Goal: Obtain resource: Obtain resource

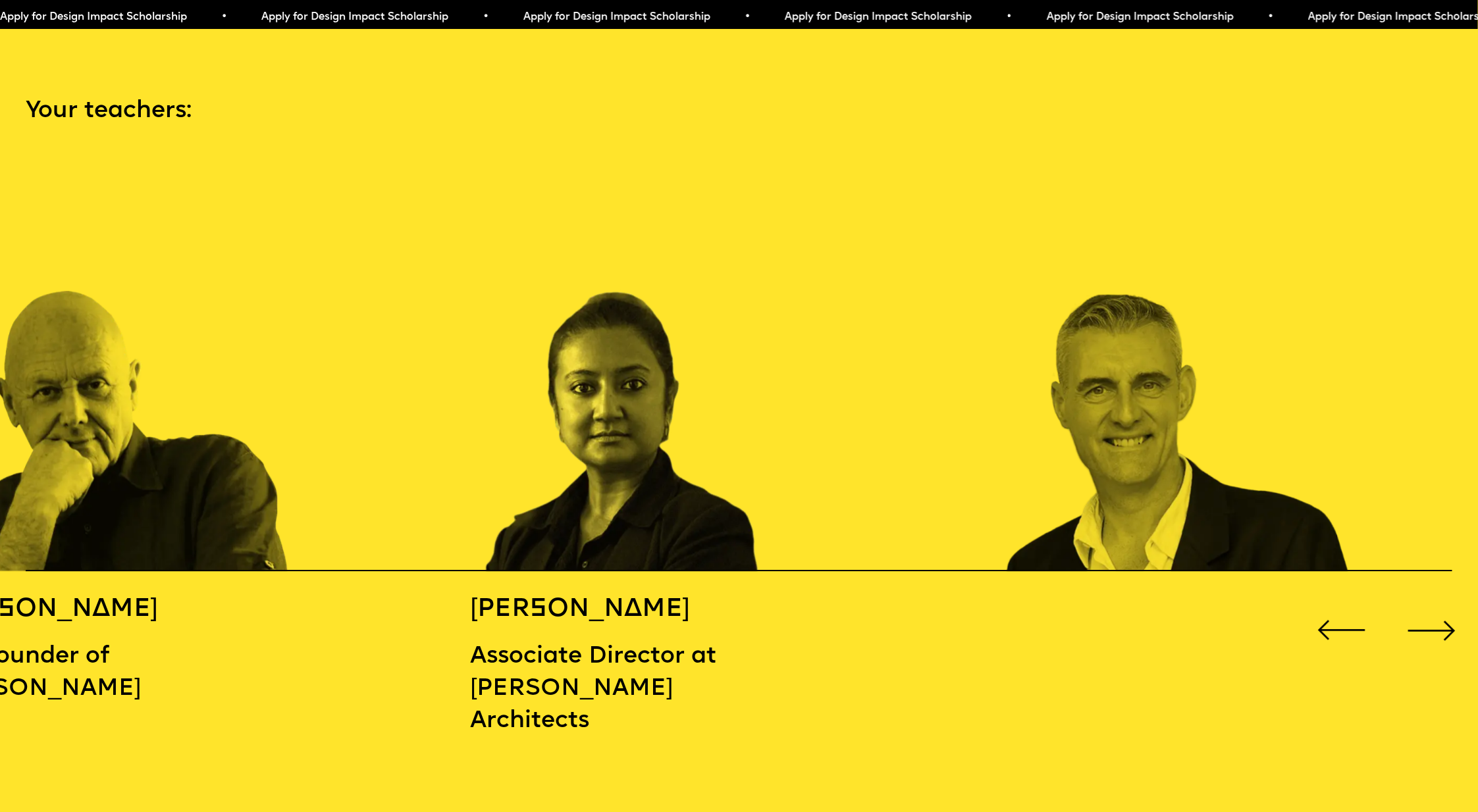
scroll to position [2171, 0]
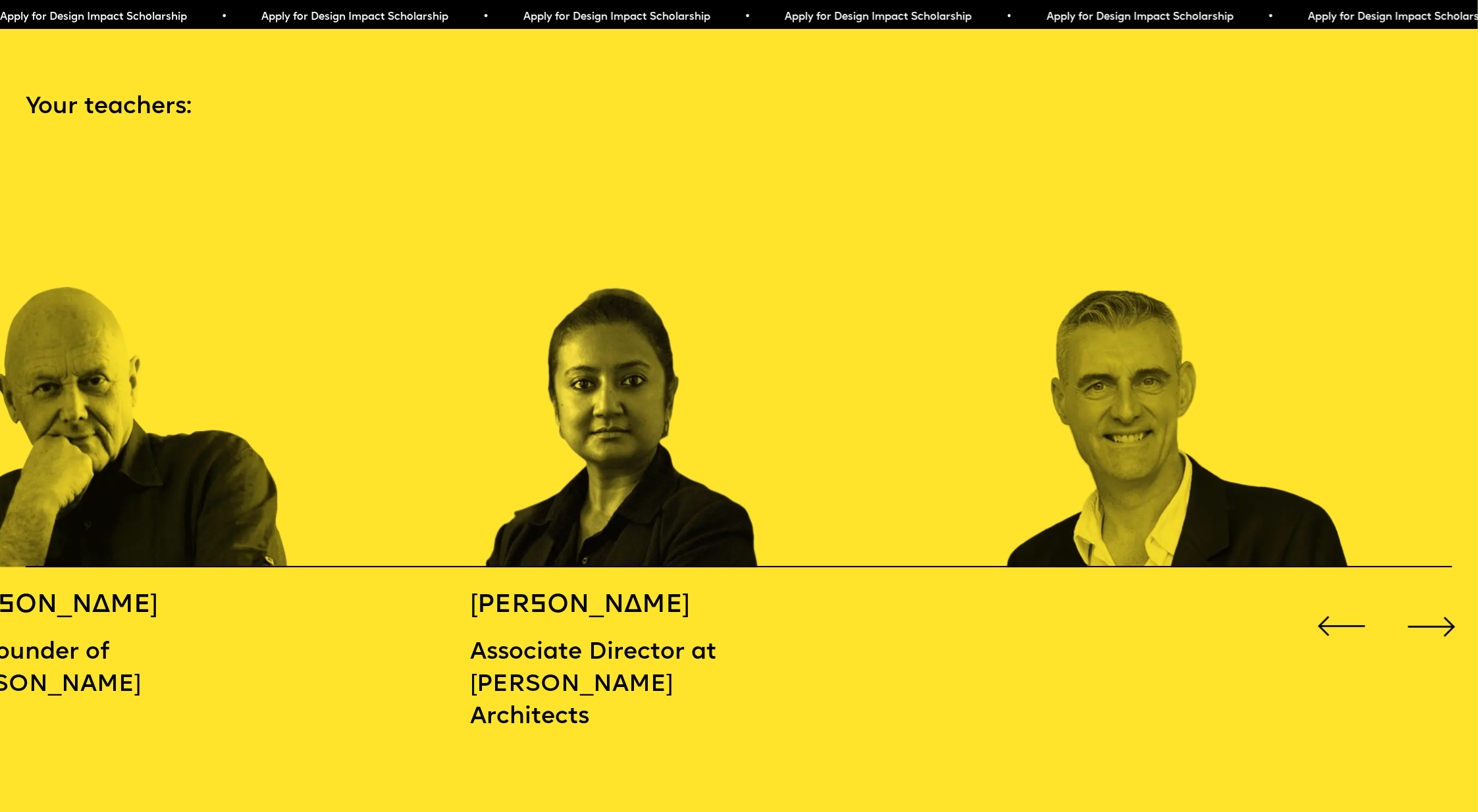
click at [1440, 618] on div "Next slide" at bounding box center [1431, 627] width 59 height 59
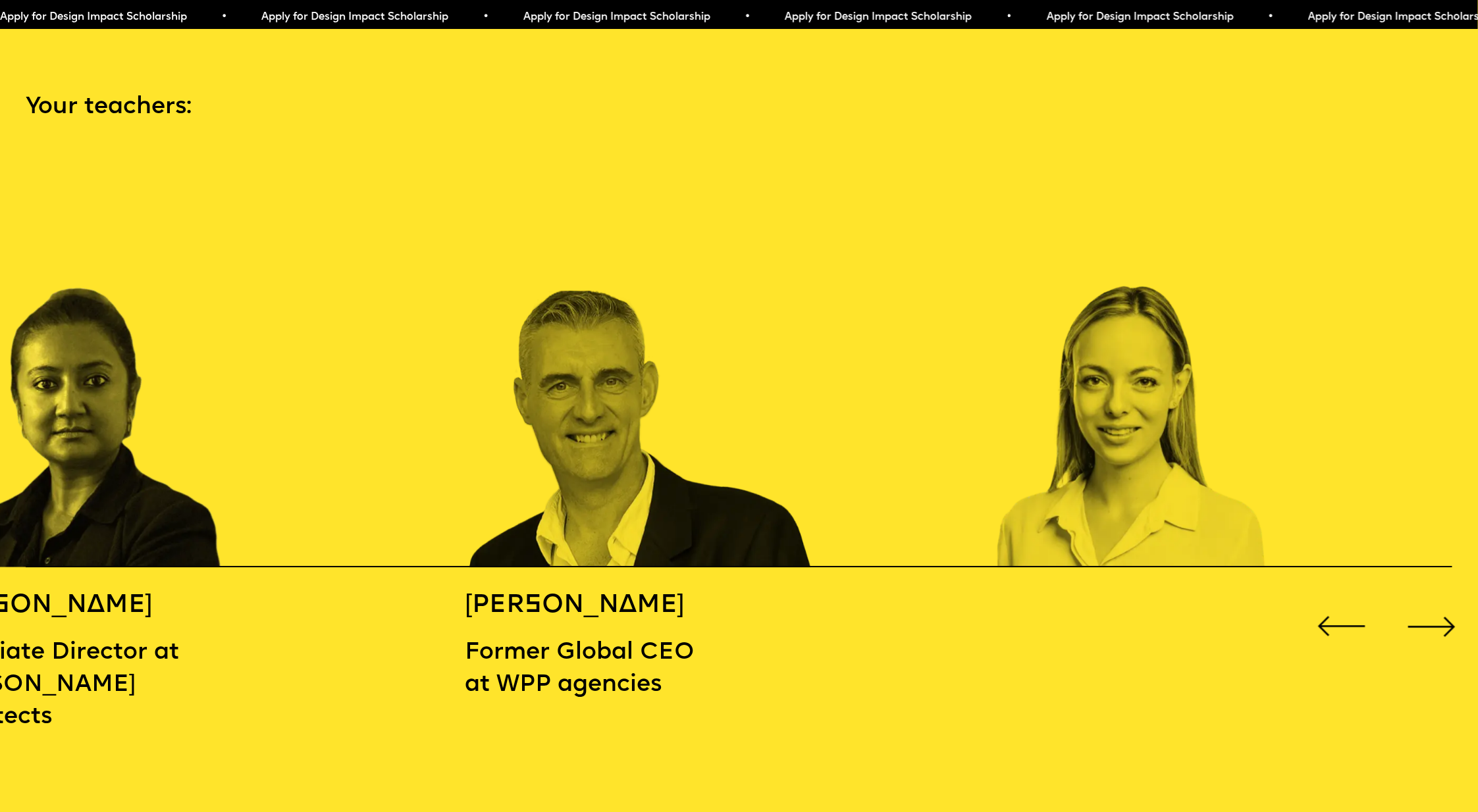
click at [1440, 615] on div "Next slide" at bounding box center [1431, 627] width 59 height 59
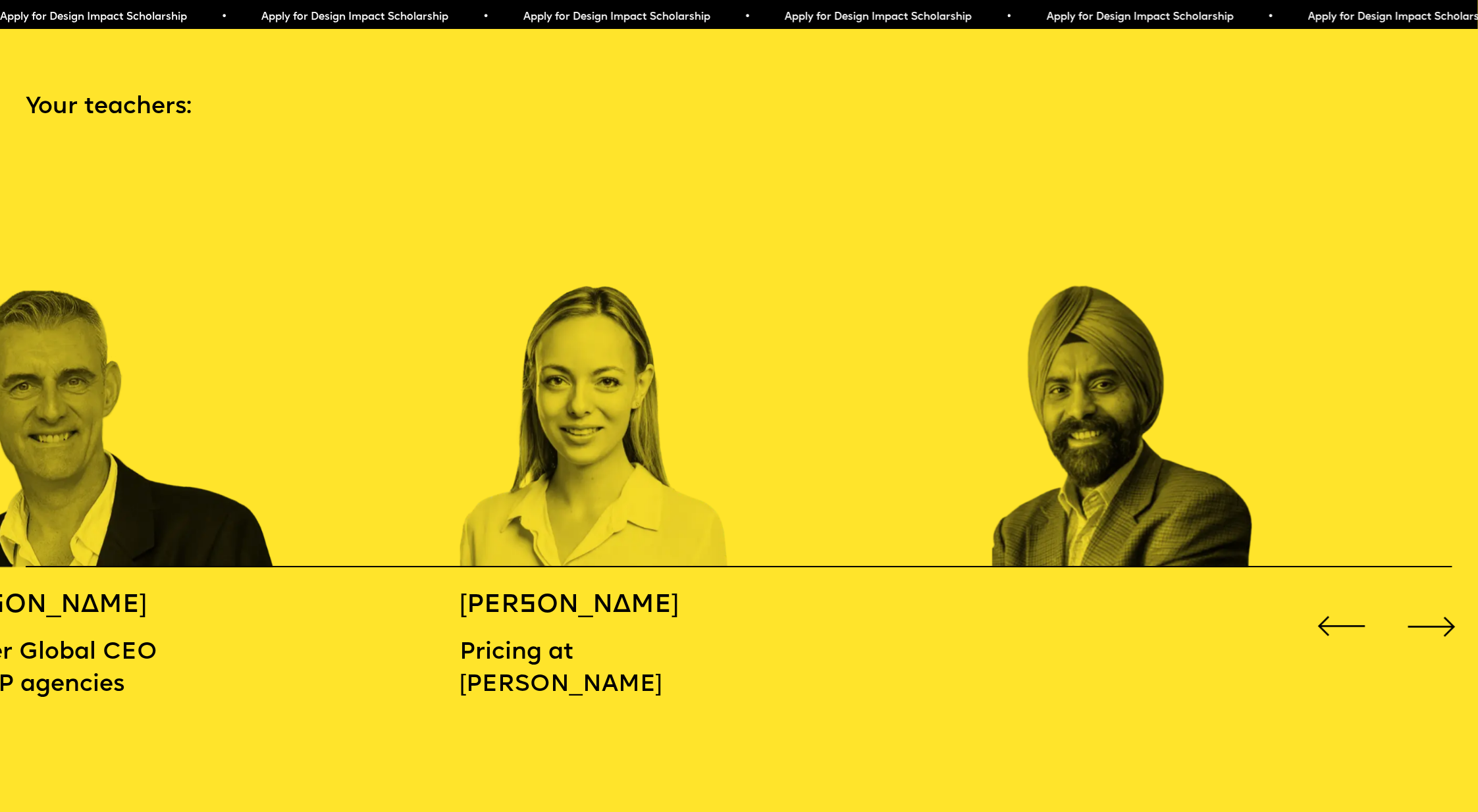
click at [1441, 615] on div "Next slide" at bounding box center [1431, 627] width 59 height 59
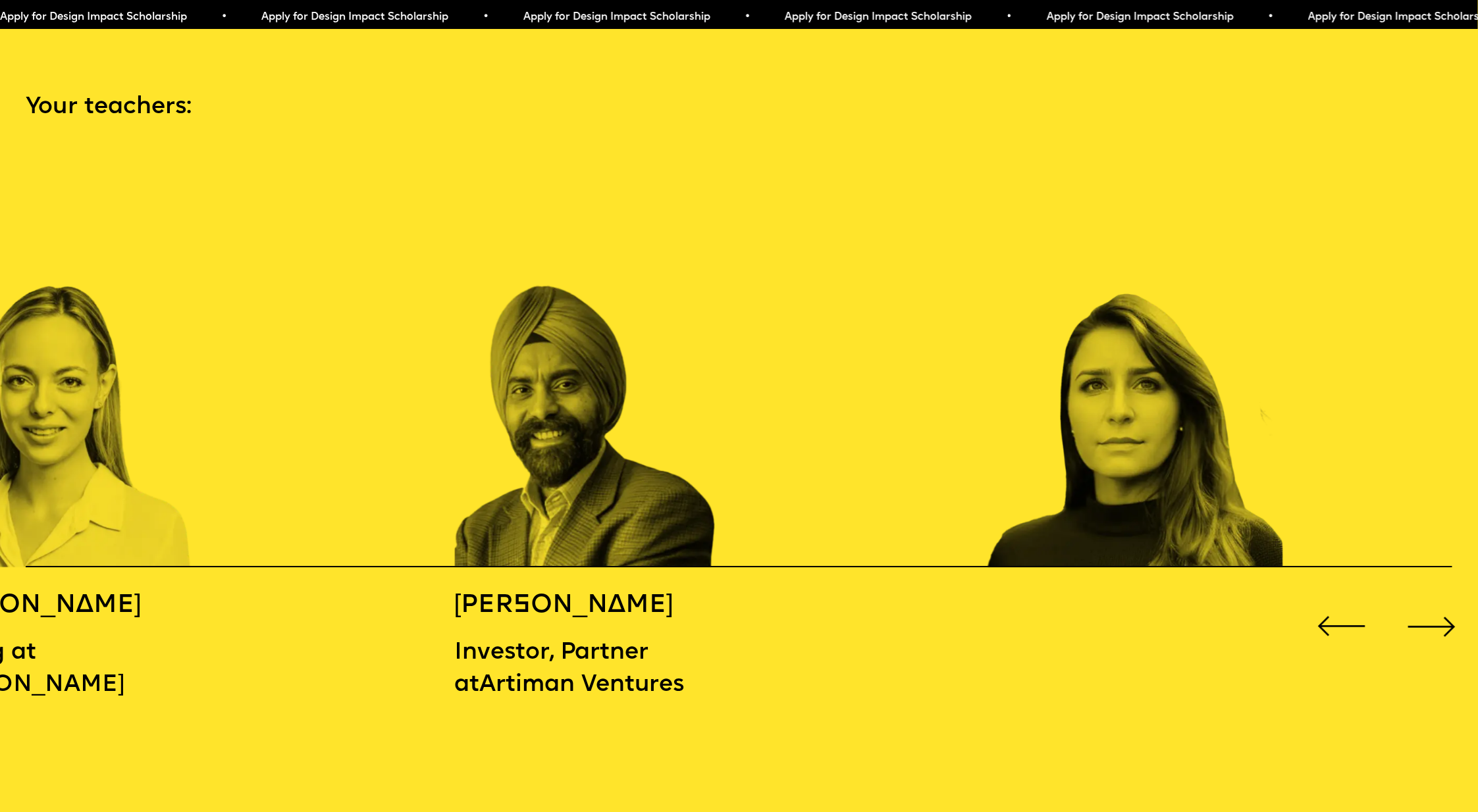
click at [1441, 615] on div "Next slide" at bounding box center [1431, 627] width 59 height 59
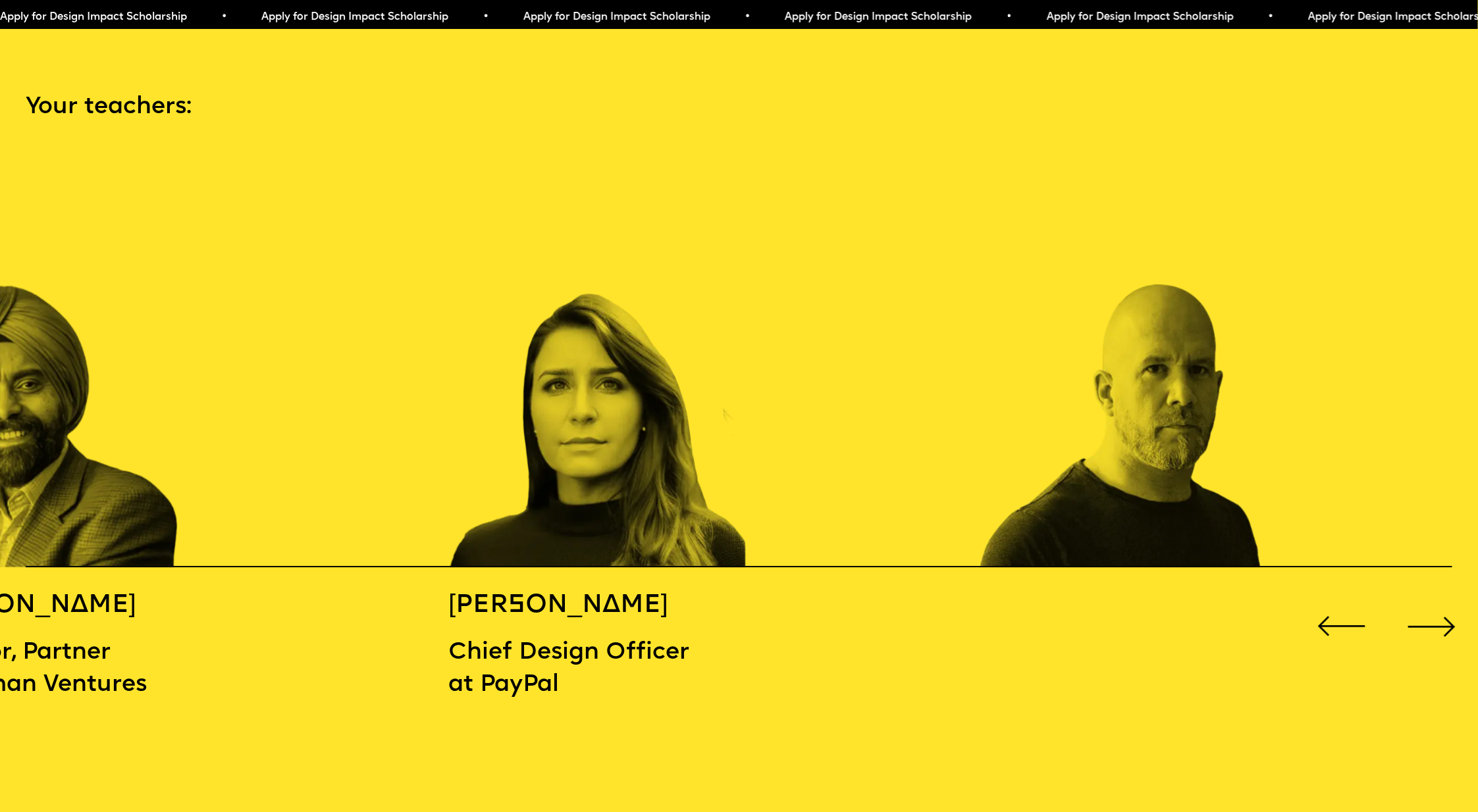
click at [1333, 597] on div "Previous slide" at bounding box center [1342, 627] width 59 height 59
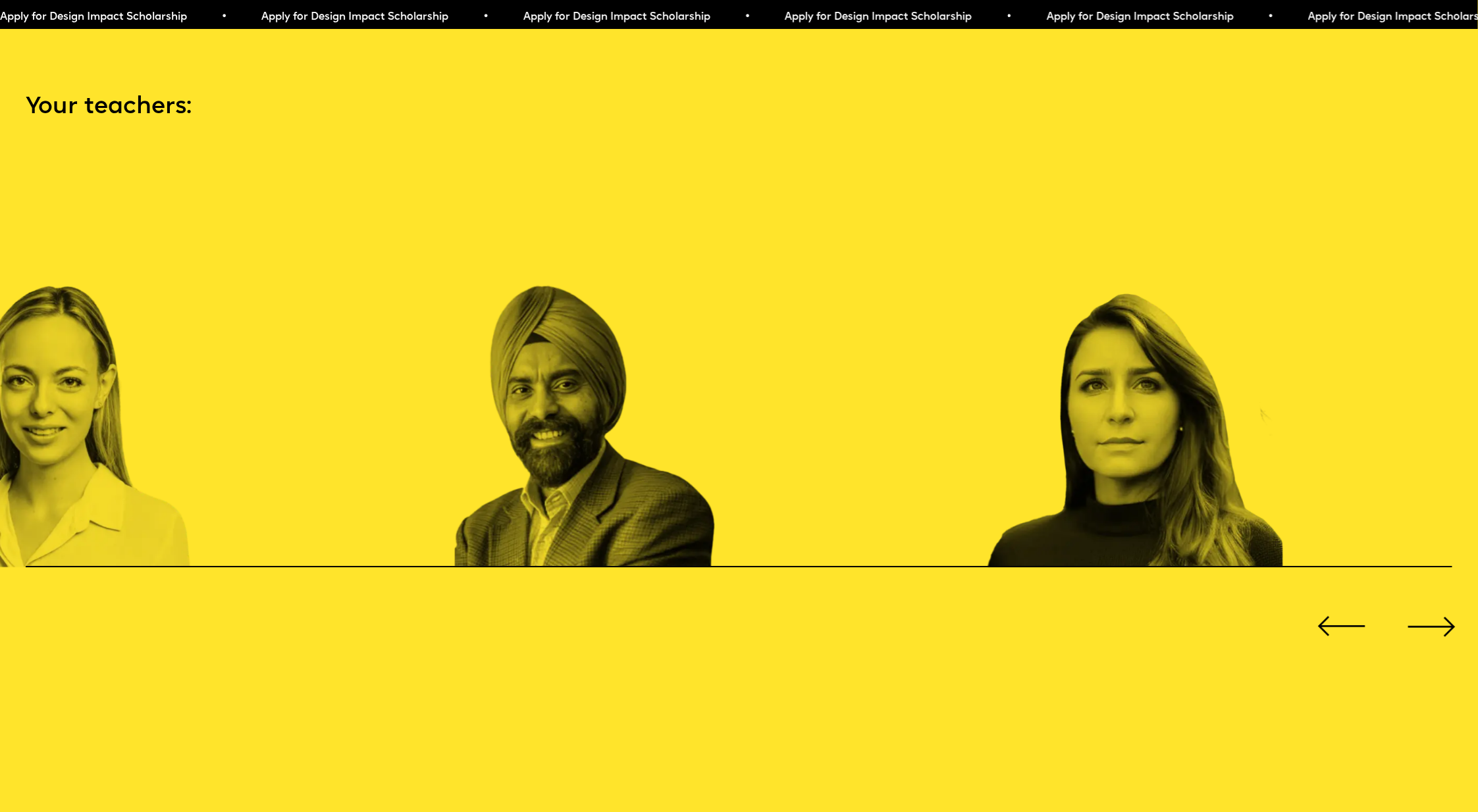
click at [1334, 606] on div "Previous slide" at bounding box center [1342, 627] width 59 height 59
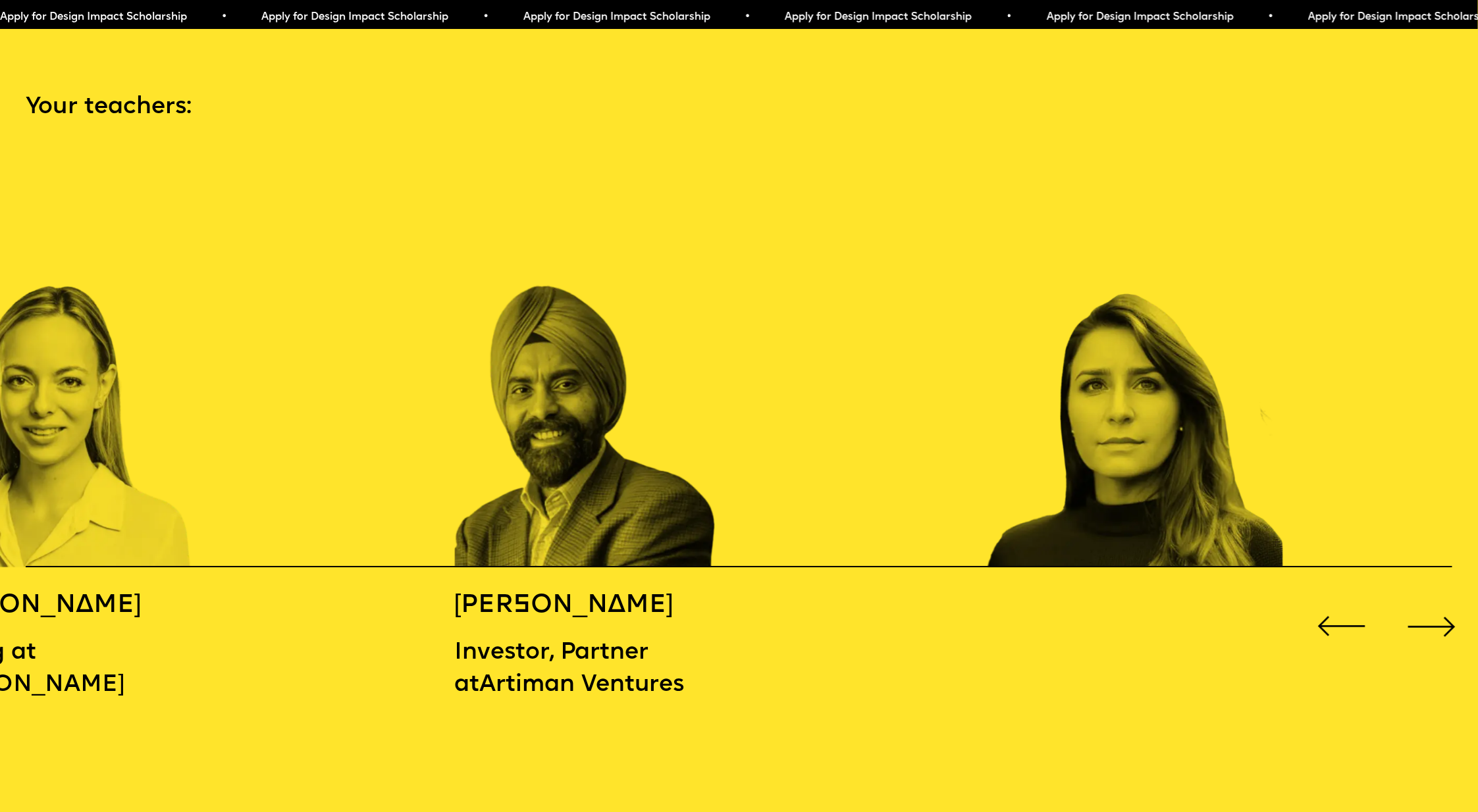
click at [1336, 608] on div "Previous slide" at bounding box center [1342, 627] width 59 height 59
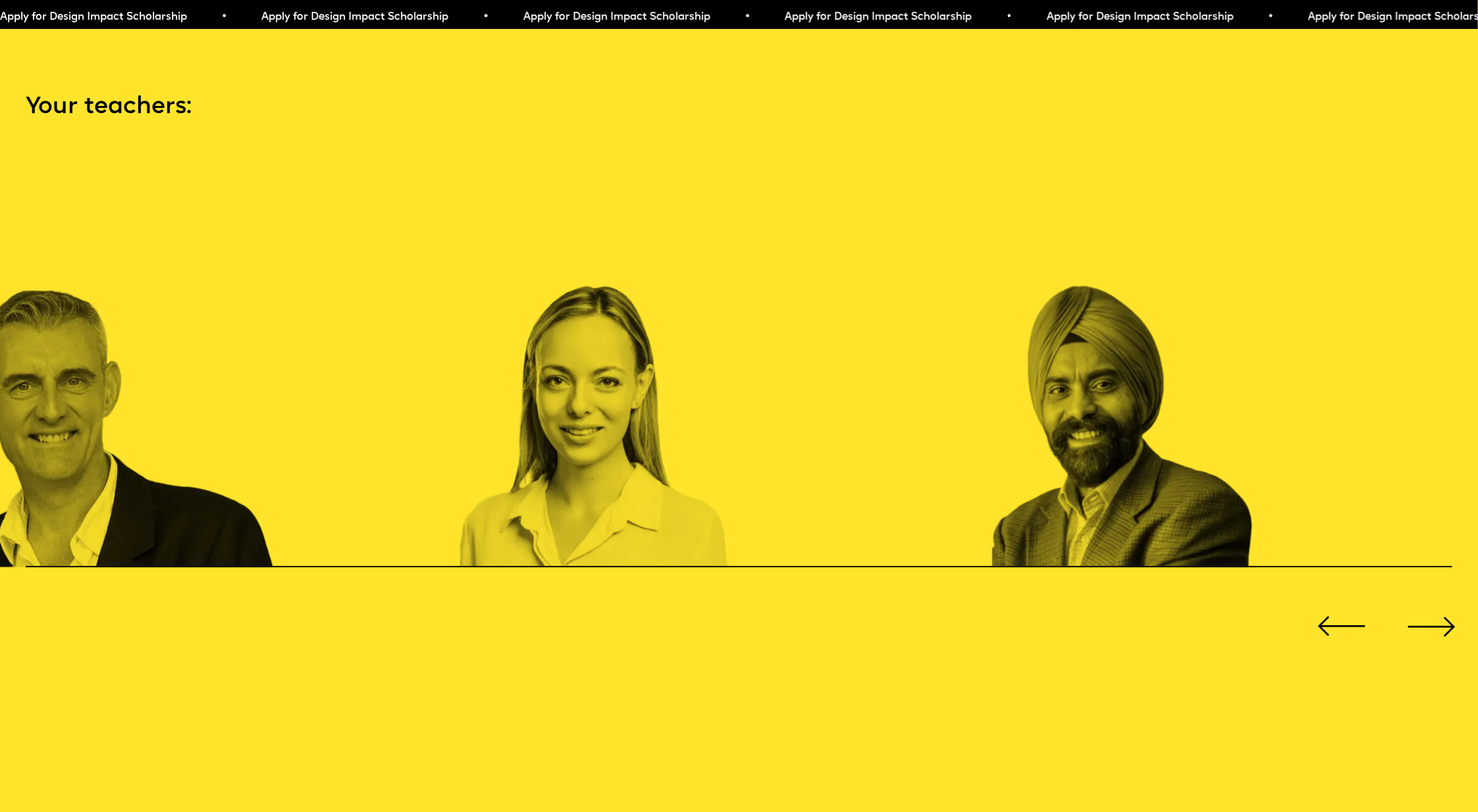
click at [1335, 609] on div "Previous slide" at bounding box center [1342, 627] width 59 height 59
click at [1336, 608] on div "Previous slide" at bounding box center [1342, 627] width 59 height 59
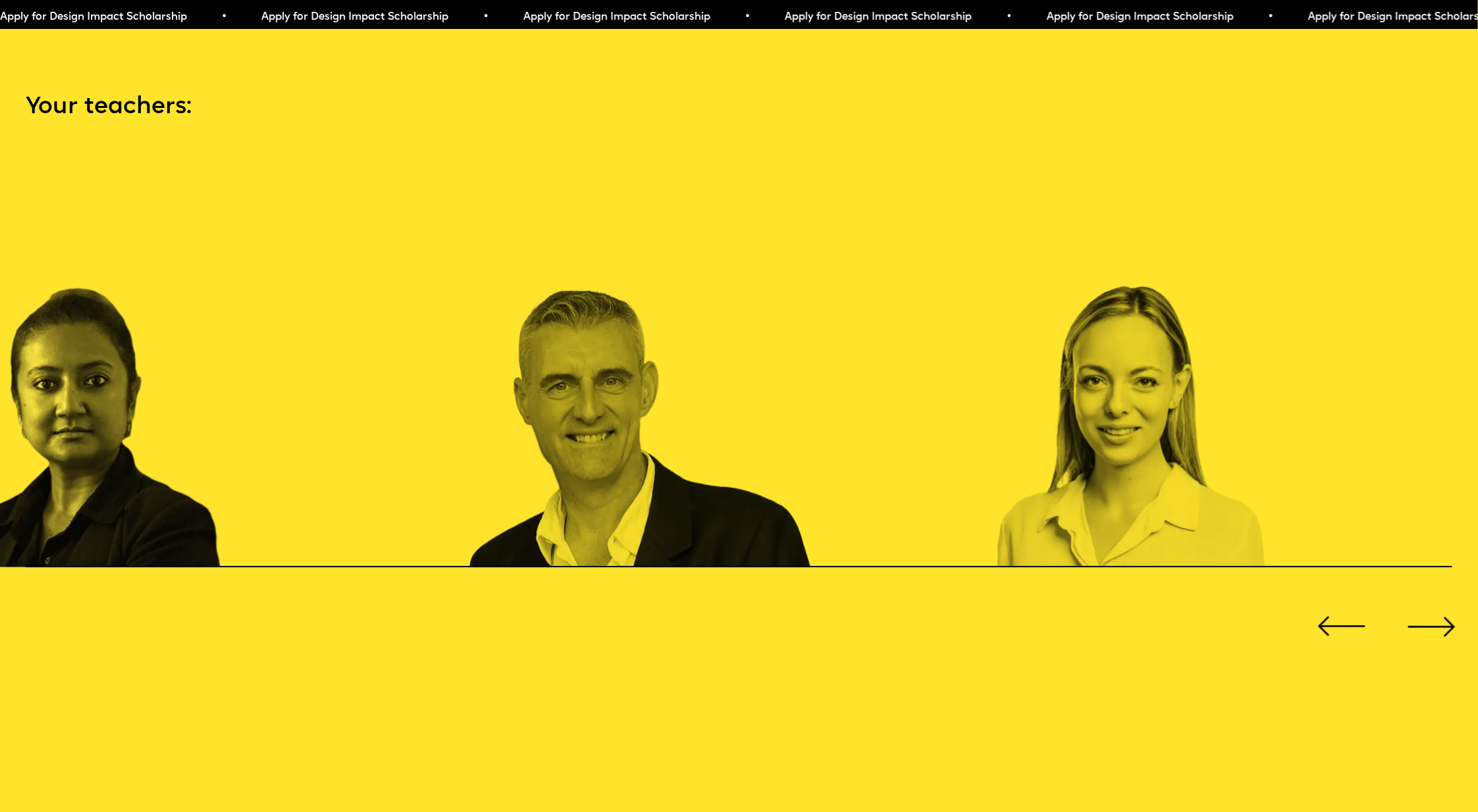
click at [1336, 607] on div "Previous slide" at bounding box center [1342, 627] width 59 height 59
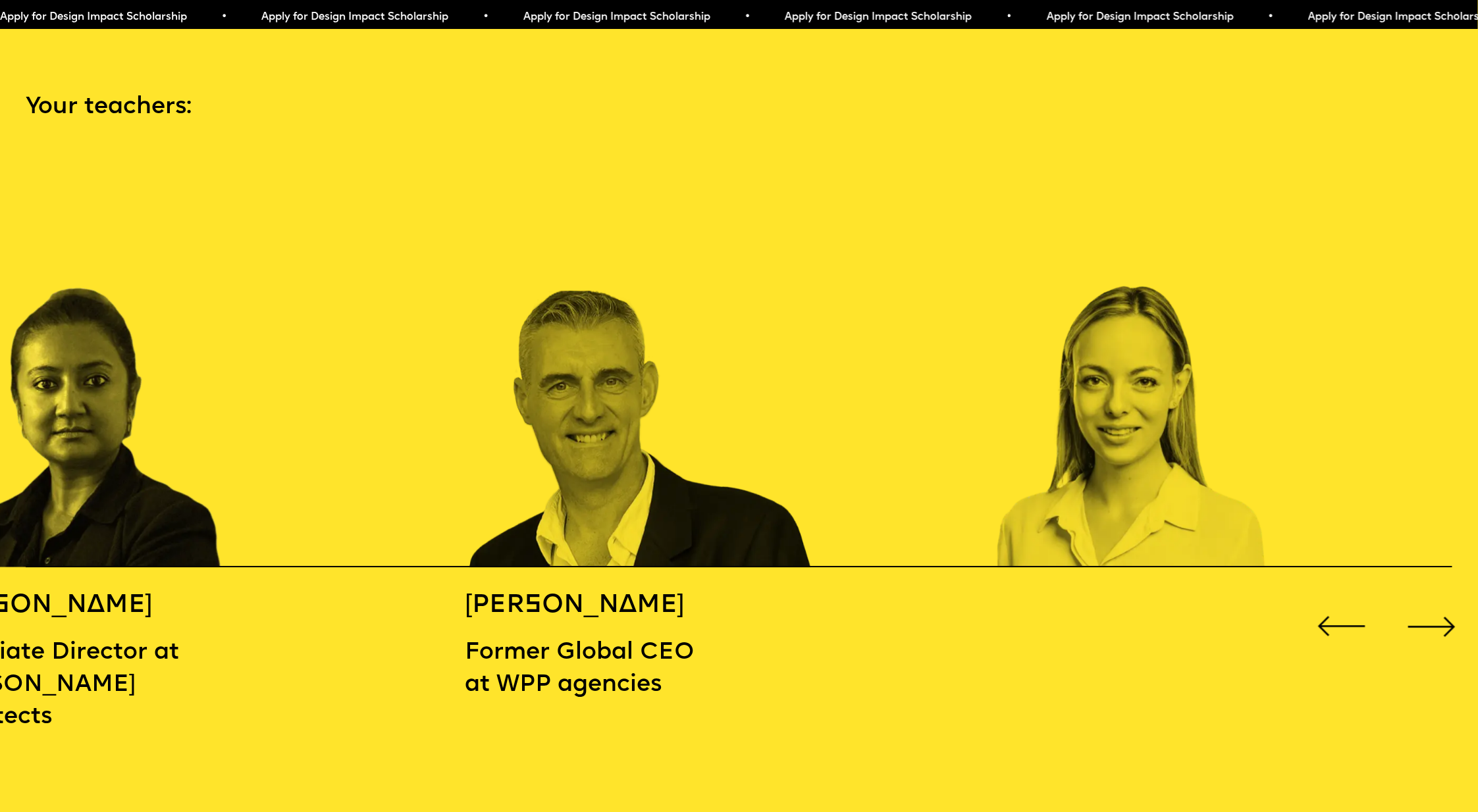
click at [1336, 607] on div "Previous slide" at bounding box center [1342, 627] width 59 height 59
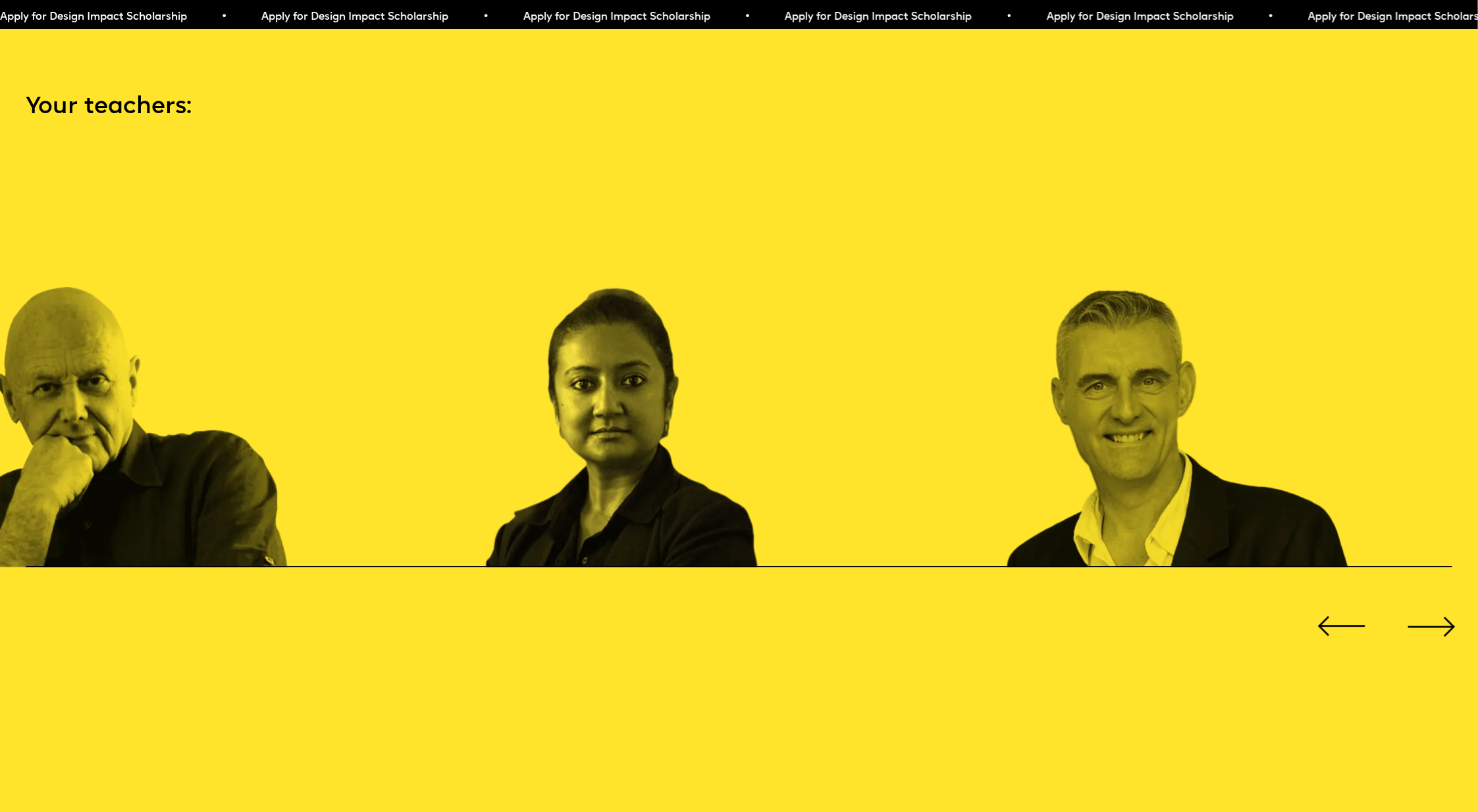
click at [1337, 607] on div "Previous slide" at bounding box center [1342, 627] width 59 height 59
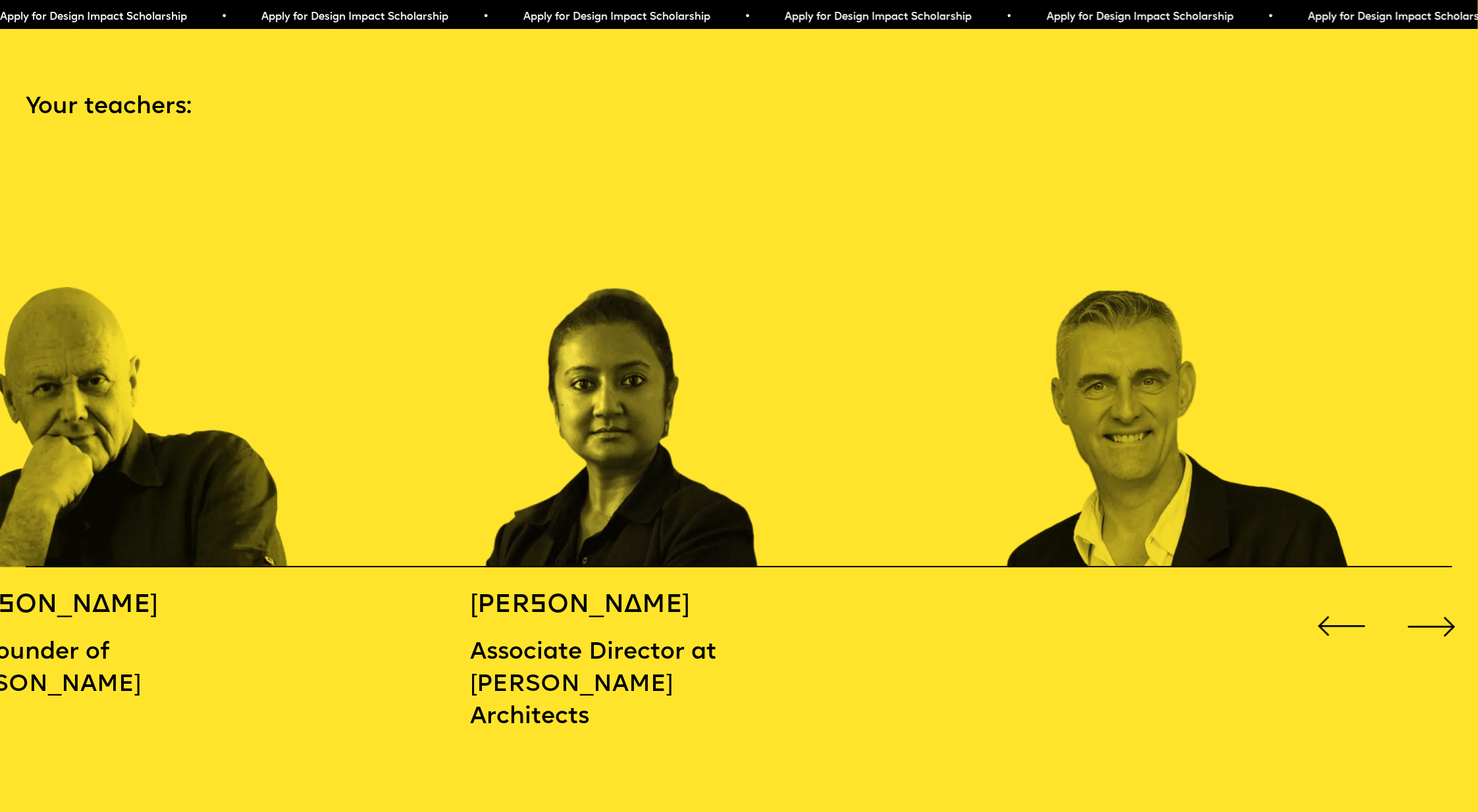
click at [1337, 606] on div "Previous slide" at bounding box center [1342, 627] width 59 height 59
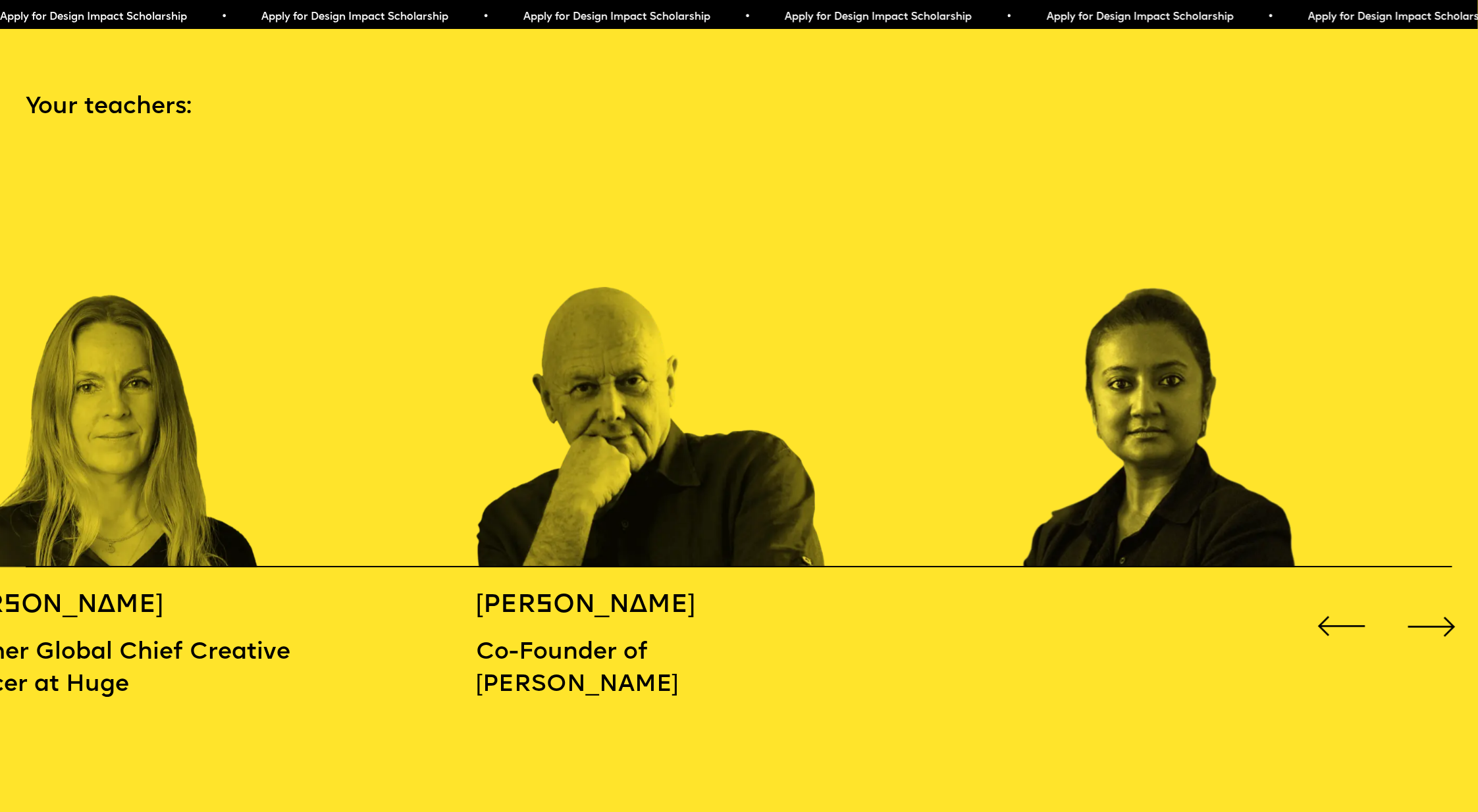
click at [1339, 610] on div "Previous slide" at bounding box center [1342, 627] width 59 height 59
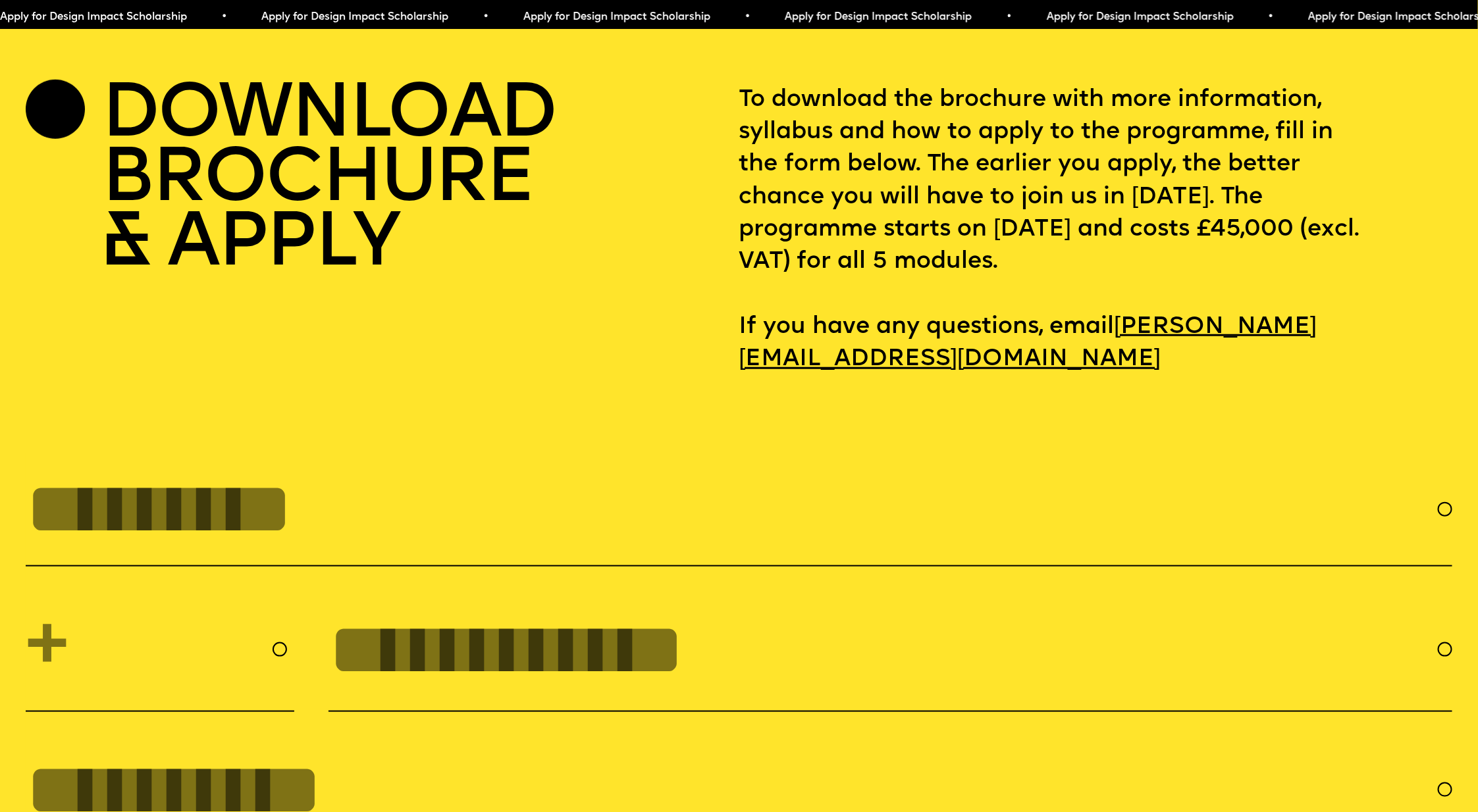
scroll to position [6482, 0]
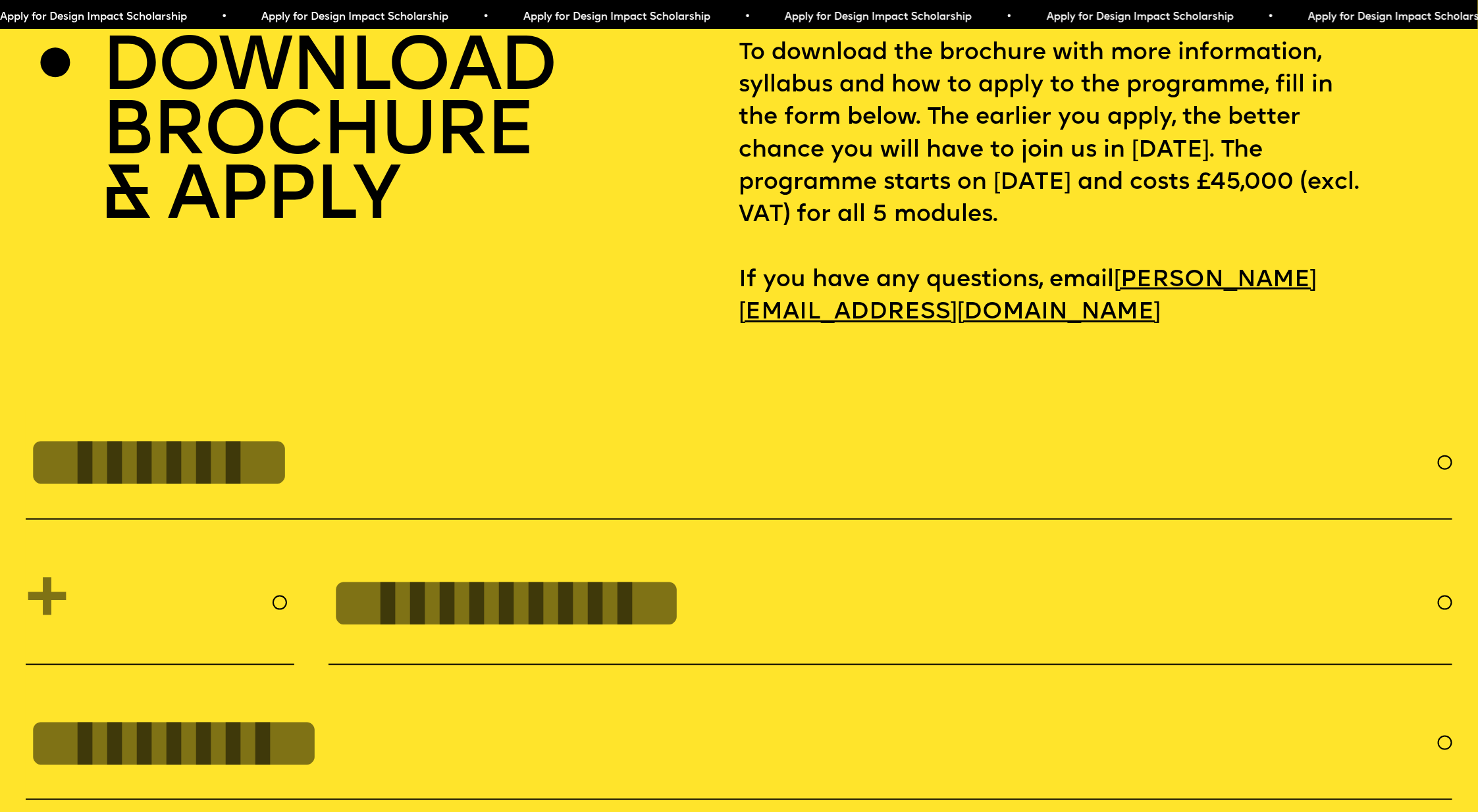
click at [328, 169] on h2 "DOWNLOAD BROCHURE & APPLY" at bounding box center [329, 135] width 454 height 194
click at [58, 77] on div at bounding box center [55, 62] width 30 height 30
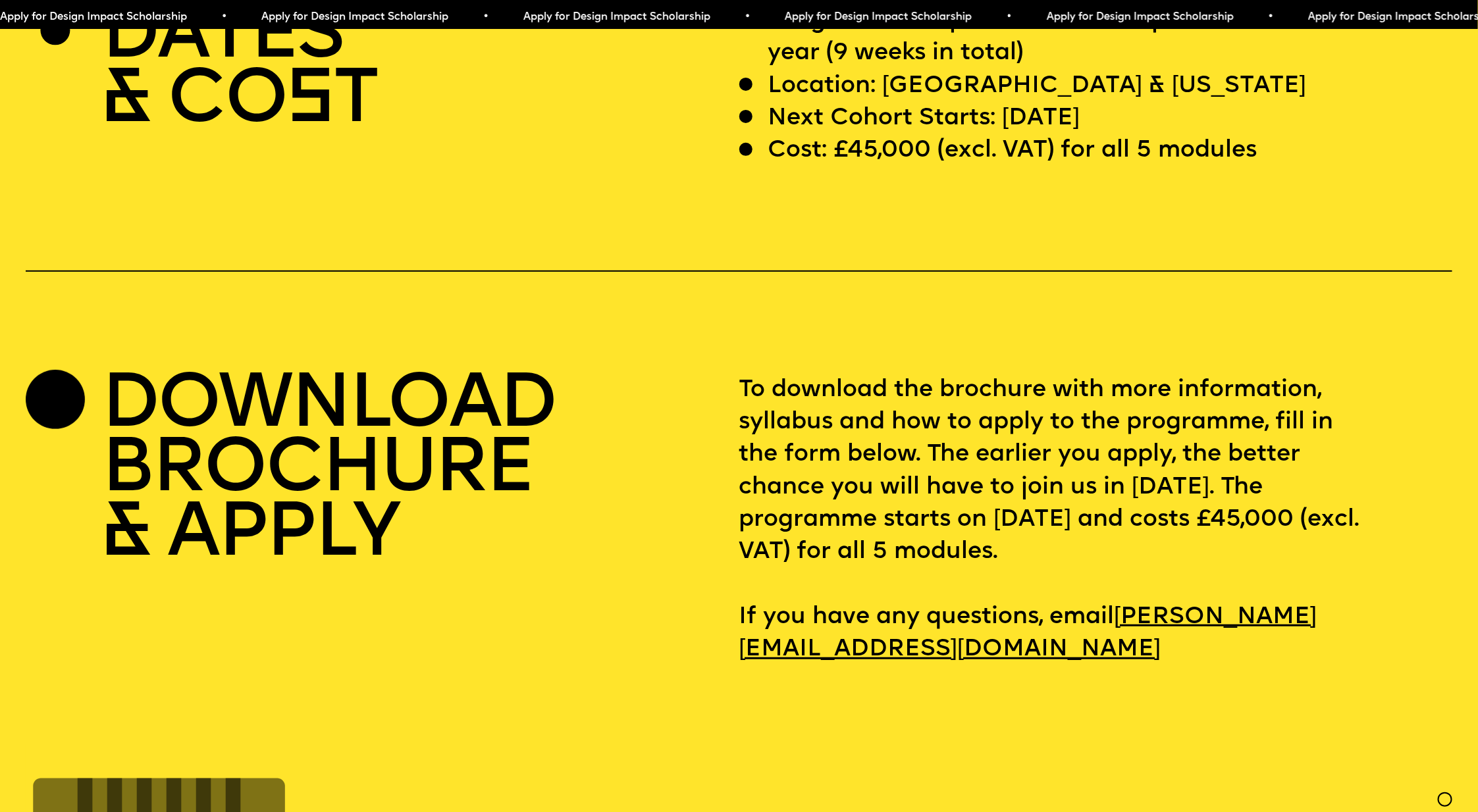
scroll to position [6113, 0]
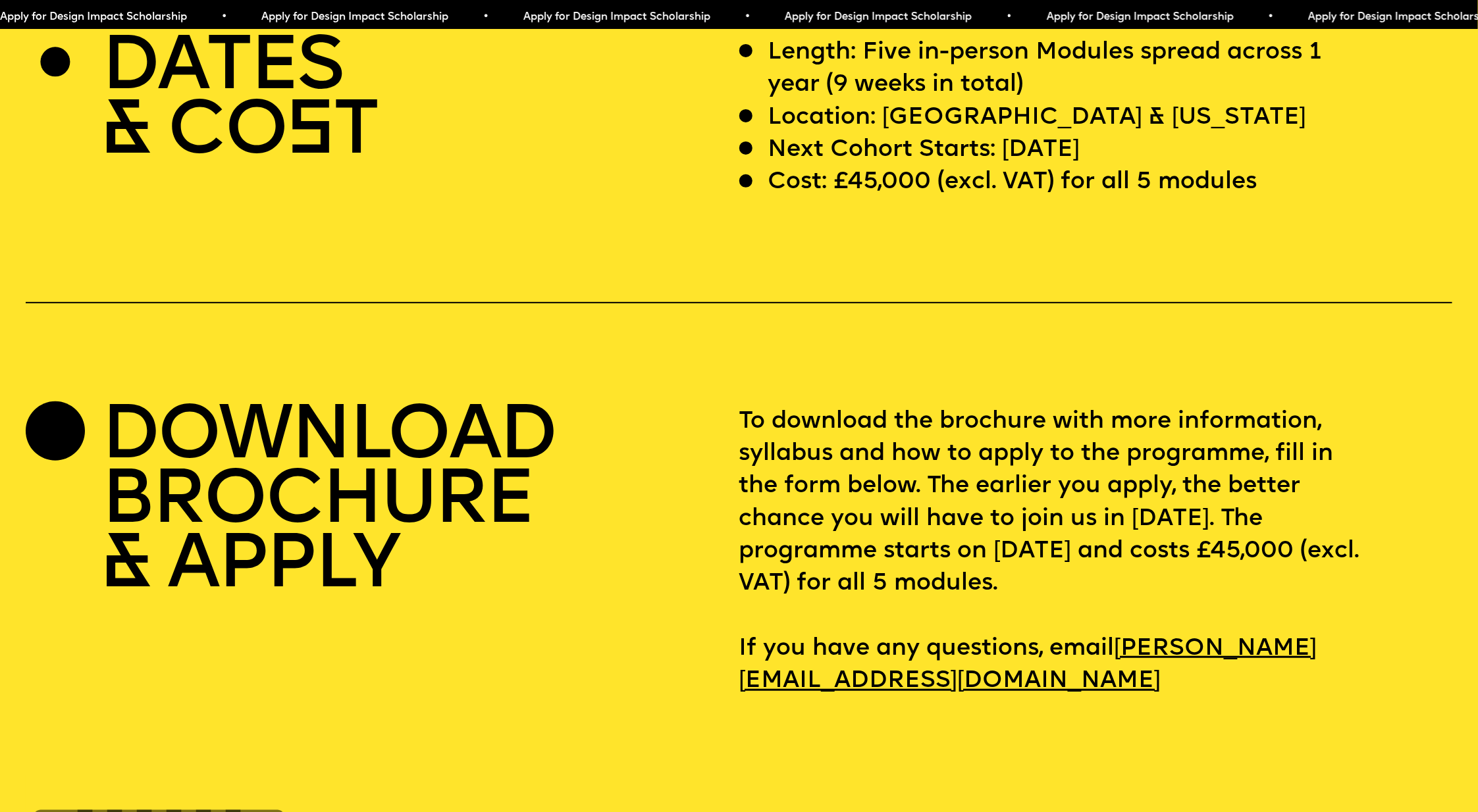
click at [49, 461] on div at bounding box center [56, 431] width 59 height 59
click at [361, 600] on h2 "DOWNLOAD BROCHURE & APPLY" at bounding box center [329, 504] width 454 height 194
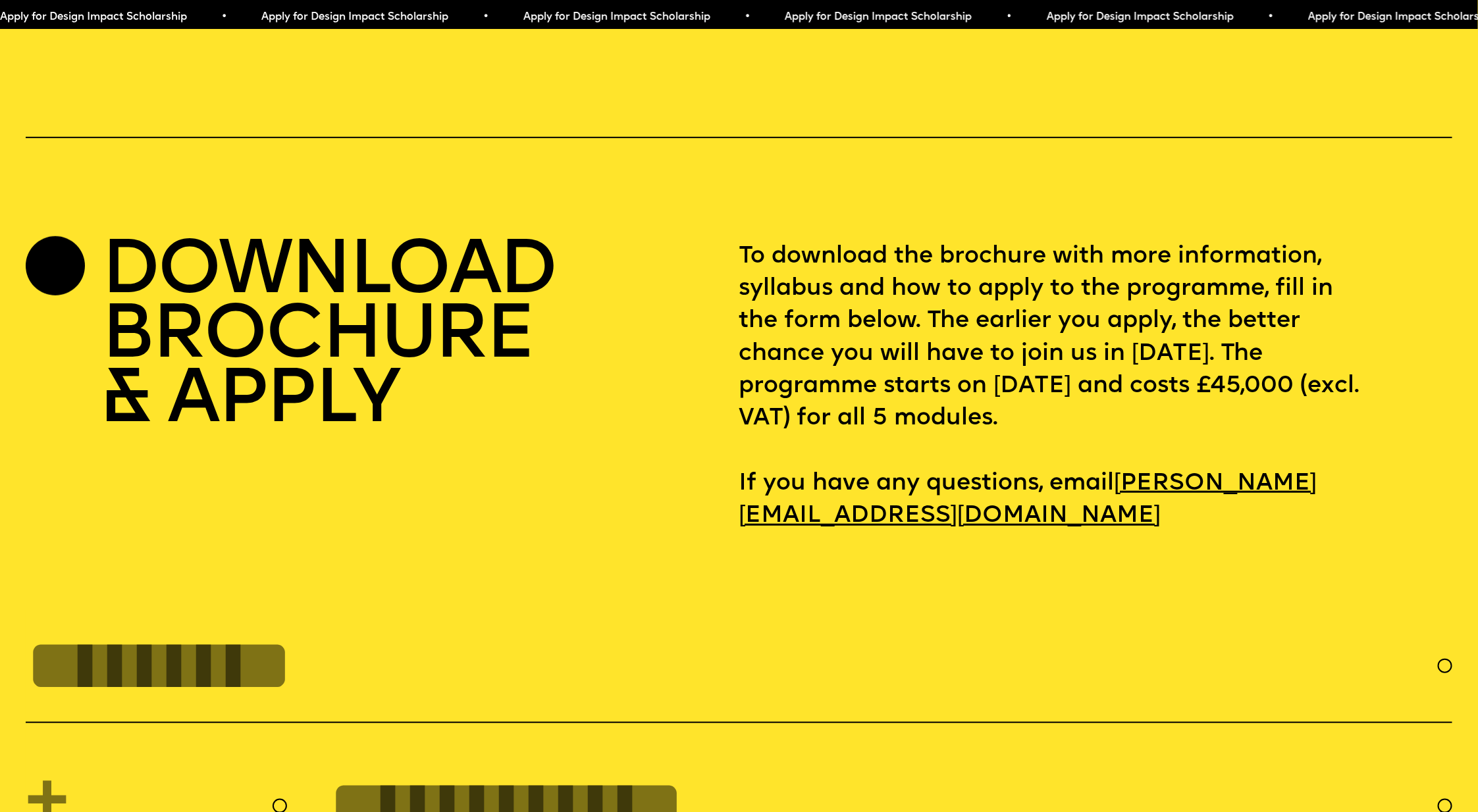
scroll to position [6294, 0]
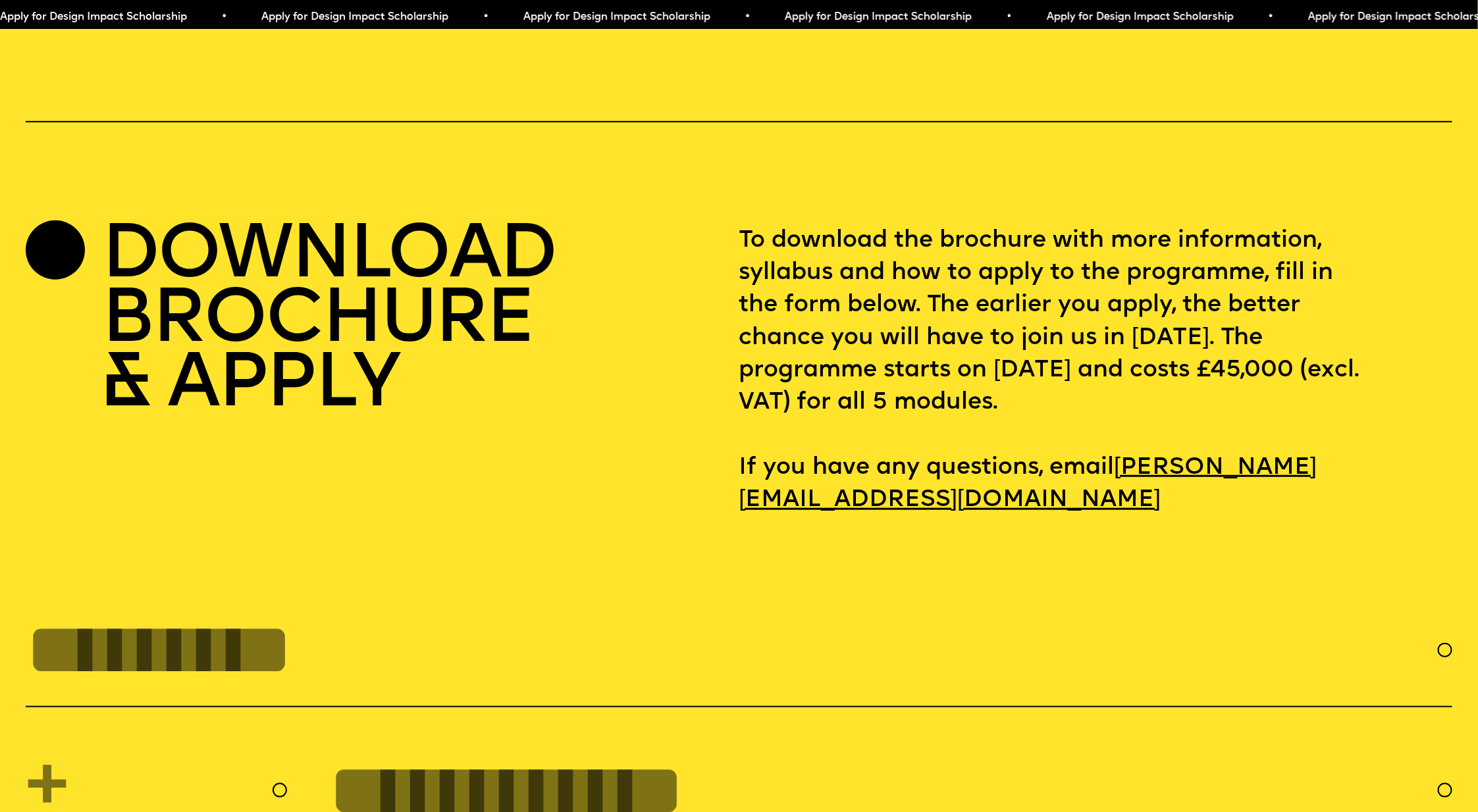
click at [356, 406] on h2 "DOWNLOAD BROCHURE & APPLY" at bounding box center [329, 323] width 454 height 194
click at [299, 309] on h2 "DOWNLOAD BROCHURE & APPLY" at bounding box center [329, 323] width 454 height 194
click at [80, 280] on div at bounding box center [56, 250] width 59 height 59
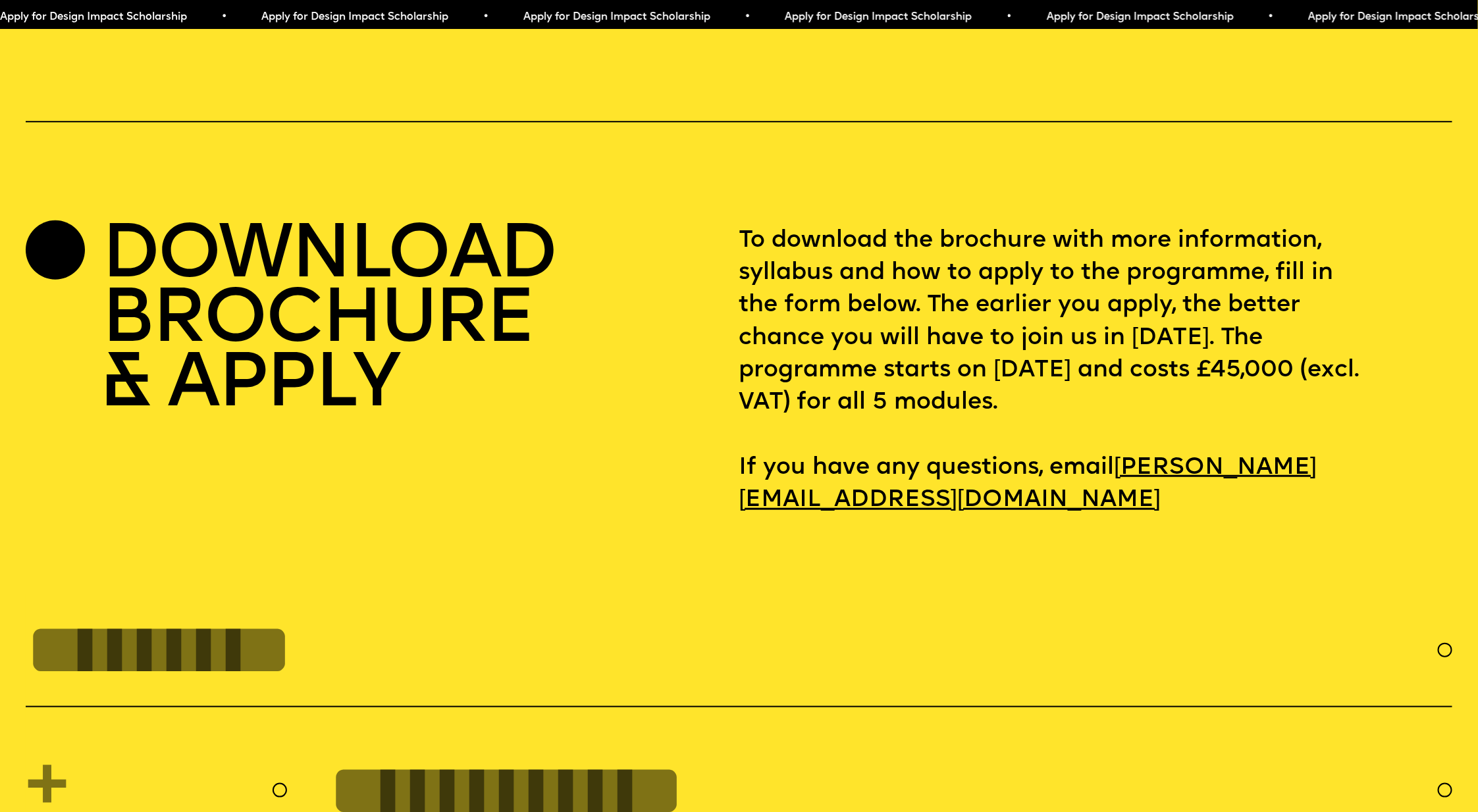
click at [80, 280] on div at bounding box center [56, 250] width 59 height 59
click at [962, 350] on p "To download the brochure with more information, syllabus and how to apply to th…" at bounding box center [1096, 372] width 713 height 293
click at [964, 349] on p "To download the brochure with more information, syllabus and how to apply to th…" at bounding box center [1096, 372] width 713 height 293
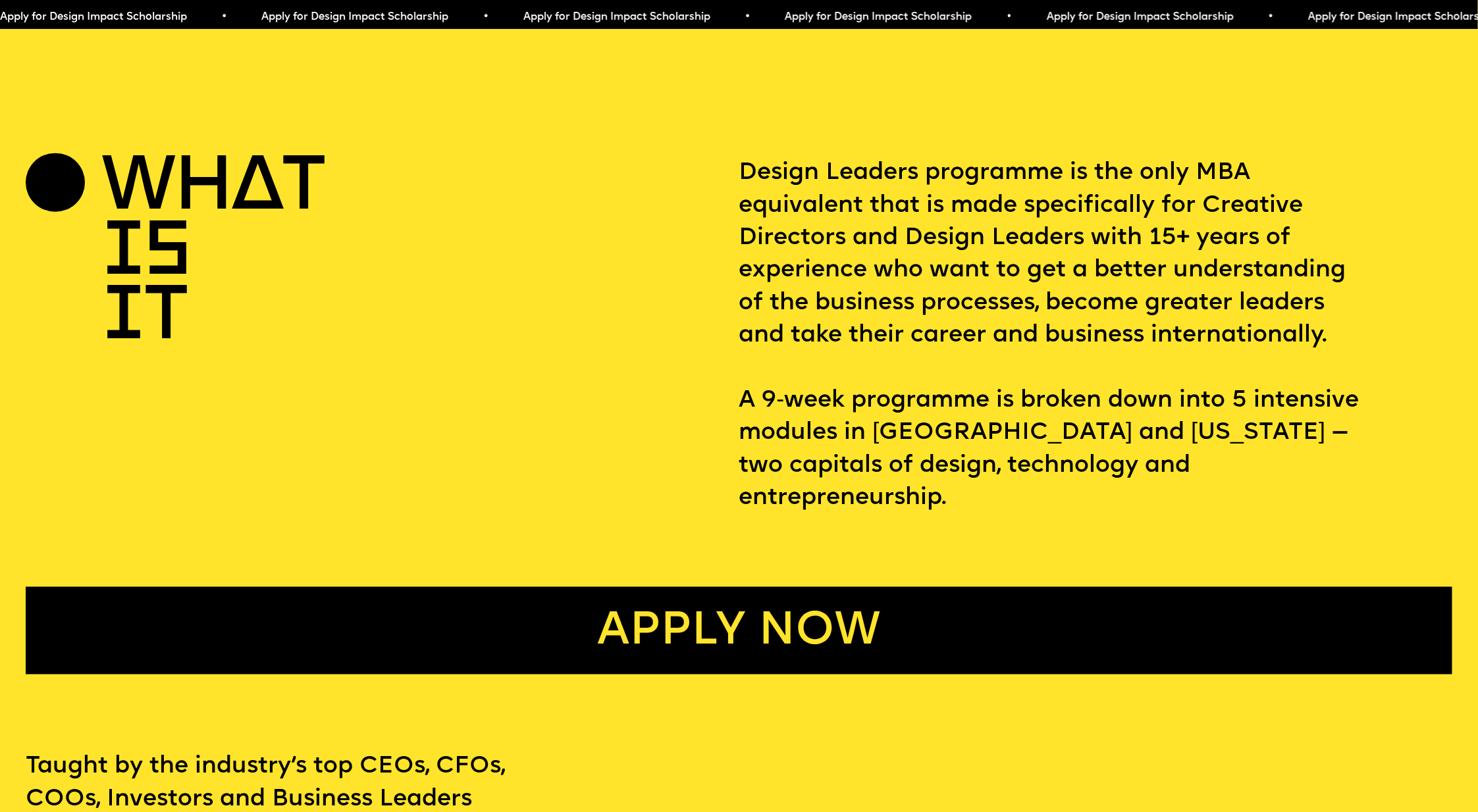
scroll to position [19, 0]
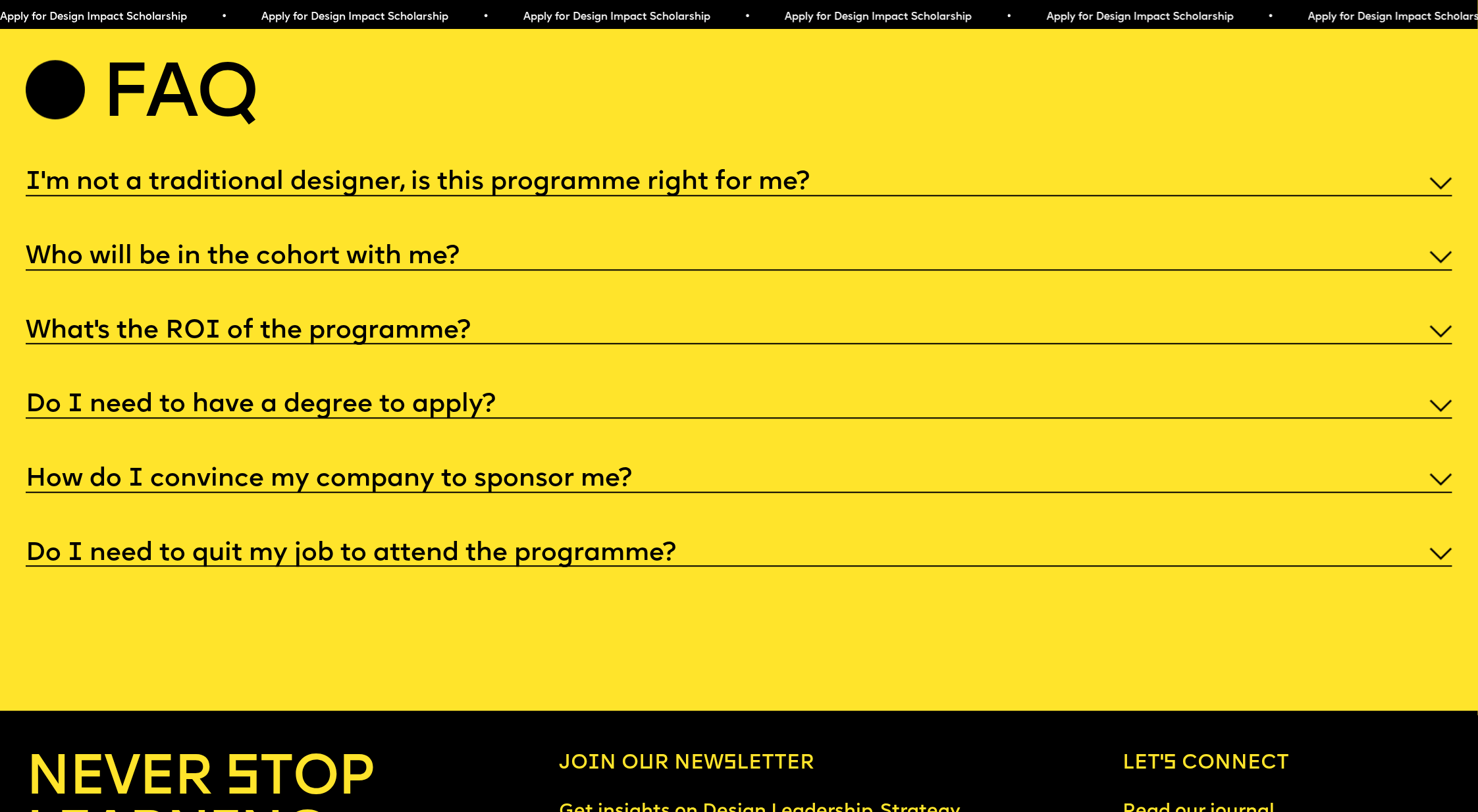
scroll to position [7649, 0]
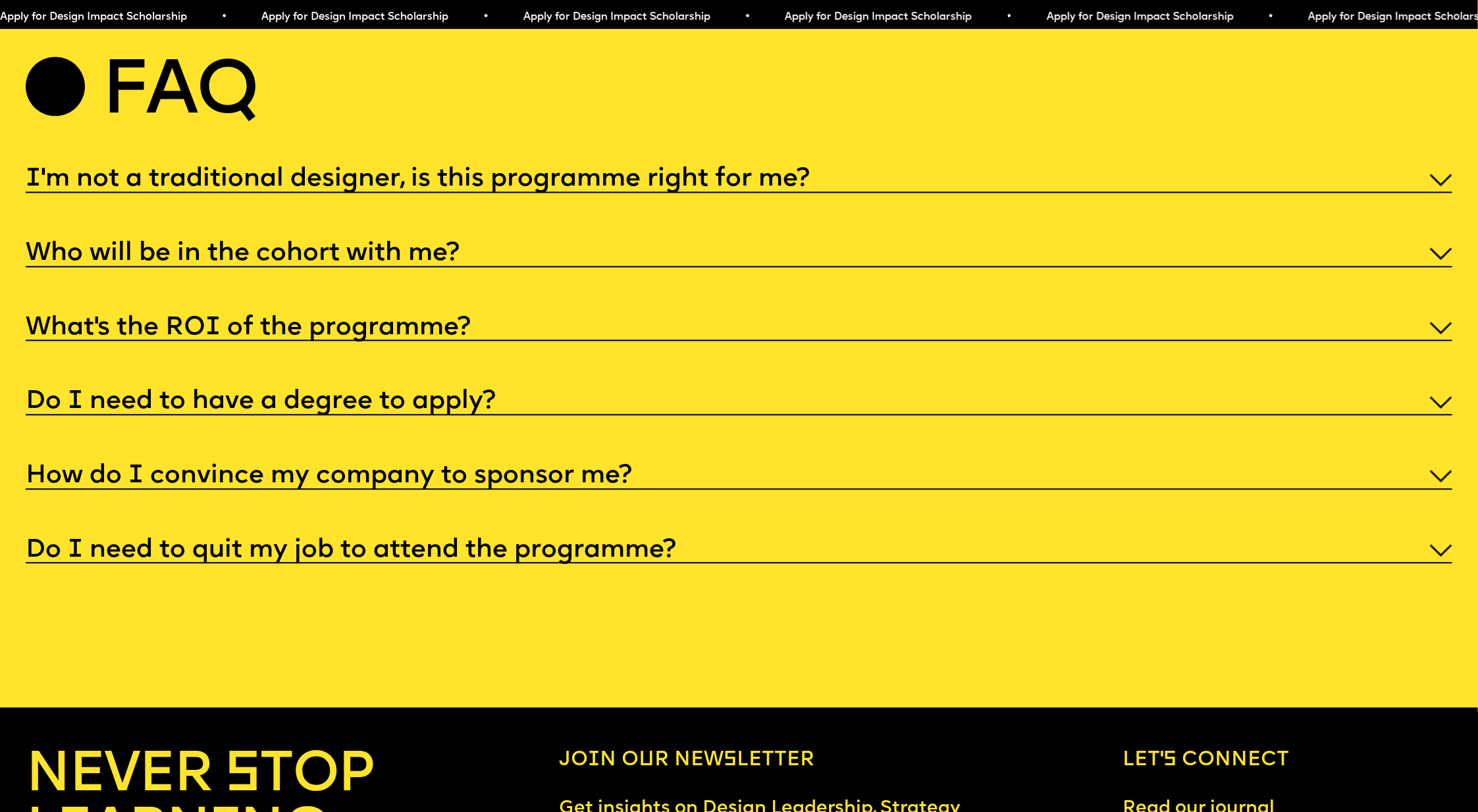
click at [1072, 126] on div "Faq" at bounding box center [739, 93] width 1426 height 65
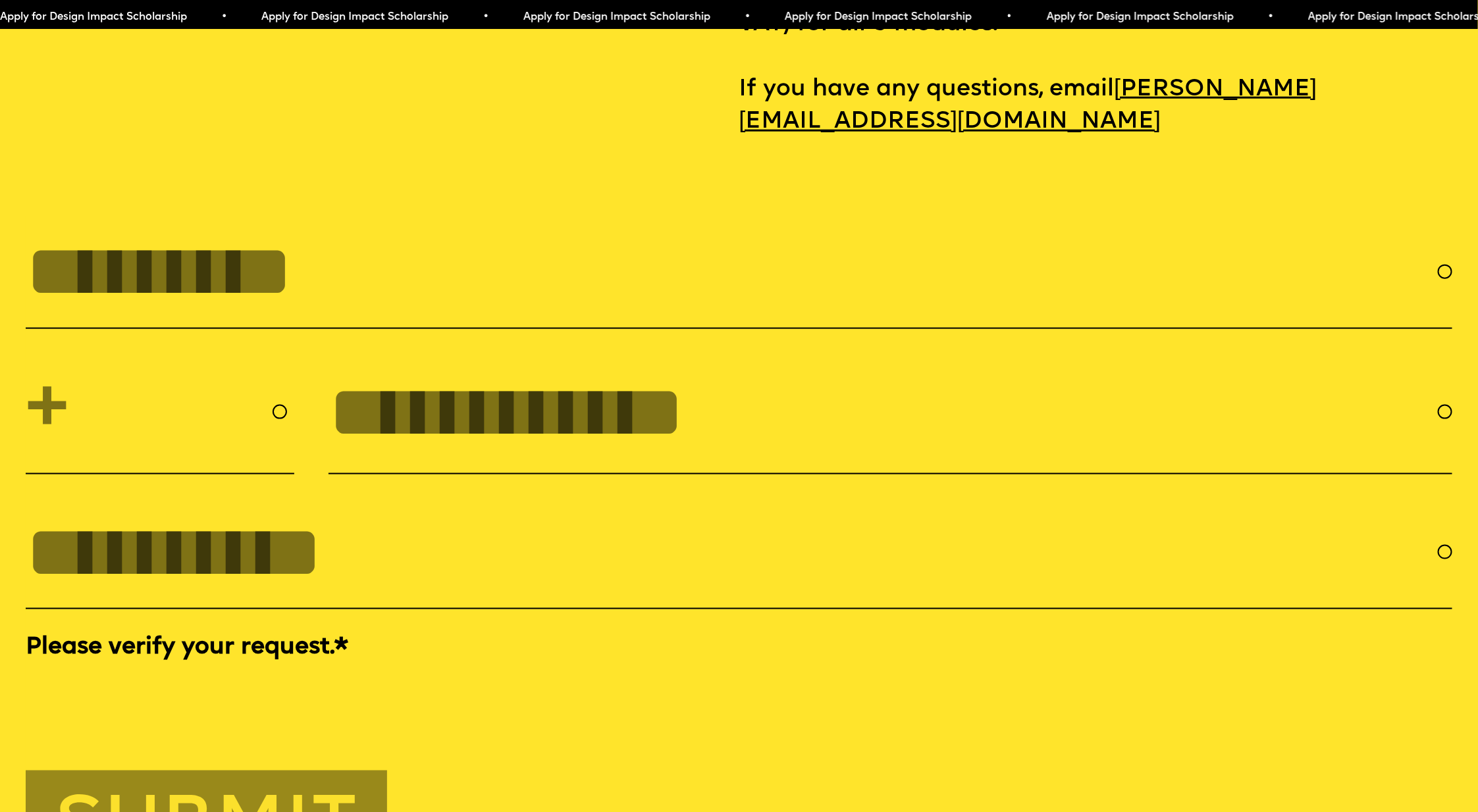
scroll to position [6687, 0]
